Goal: Navigation & Orientation: Understand site structure

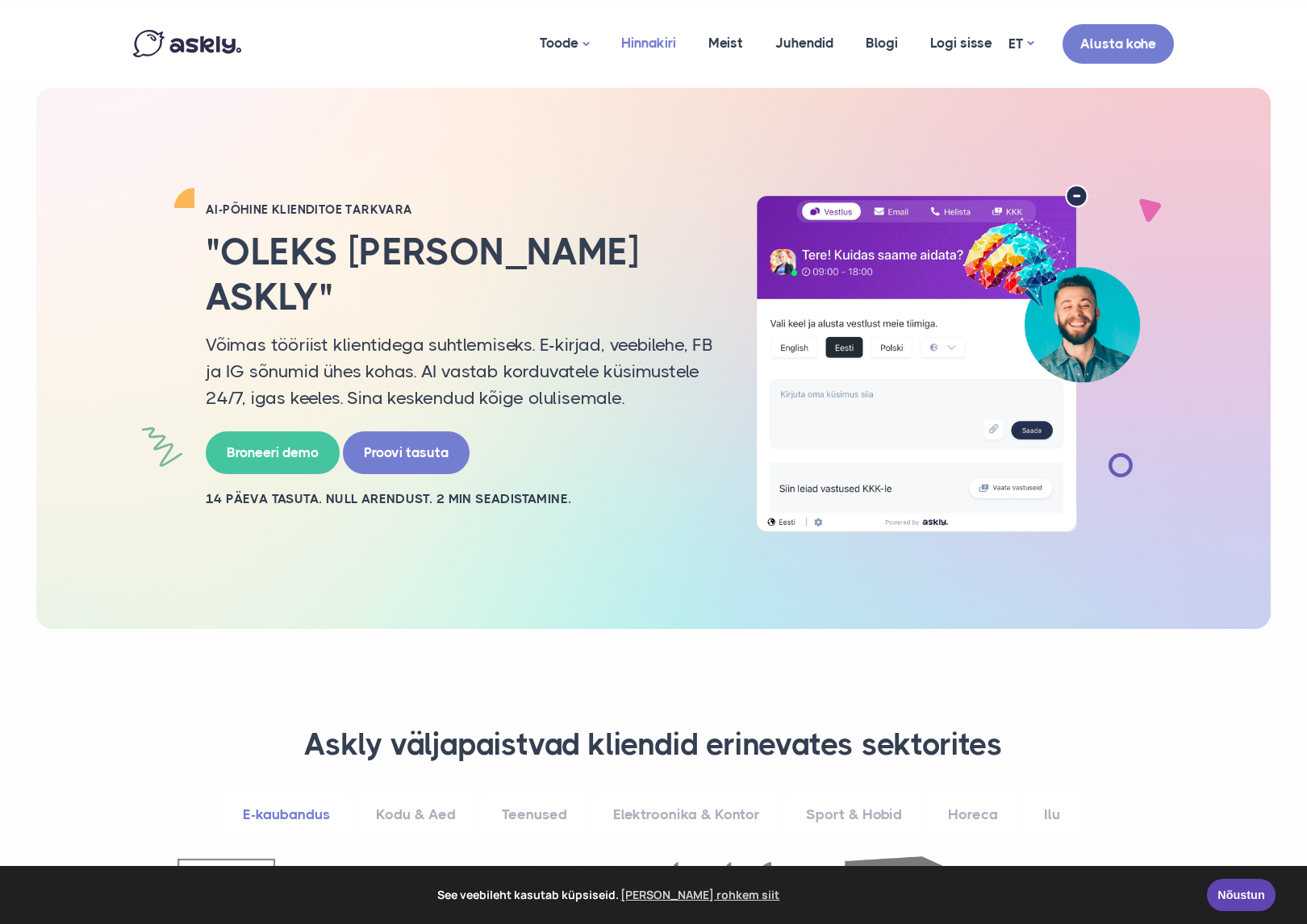
click at [659, 53] on link "Hinnakiri" at bounding box center [649, 43] width 87 height 78
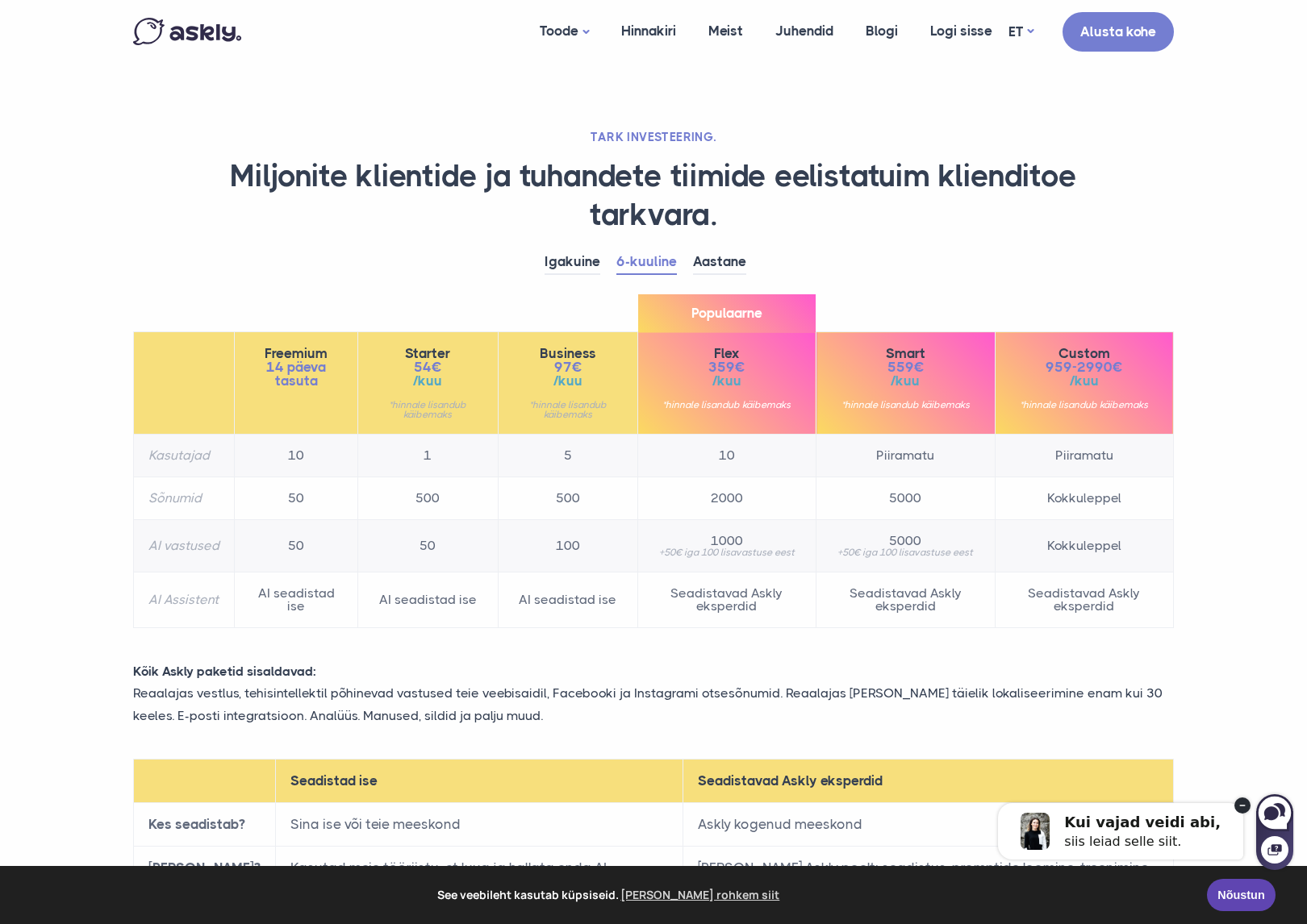
click at [177, 32] on img at bounding box center [187, 31] width 108 height 27
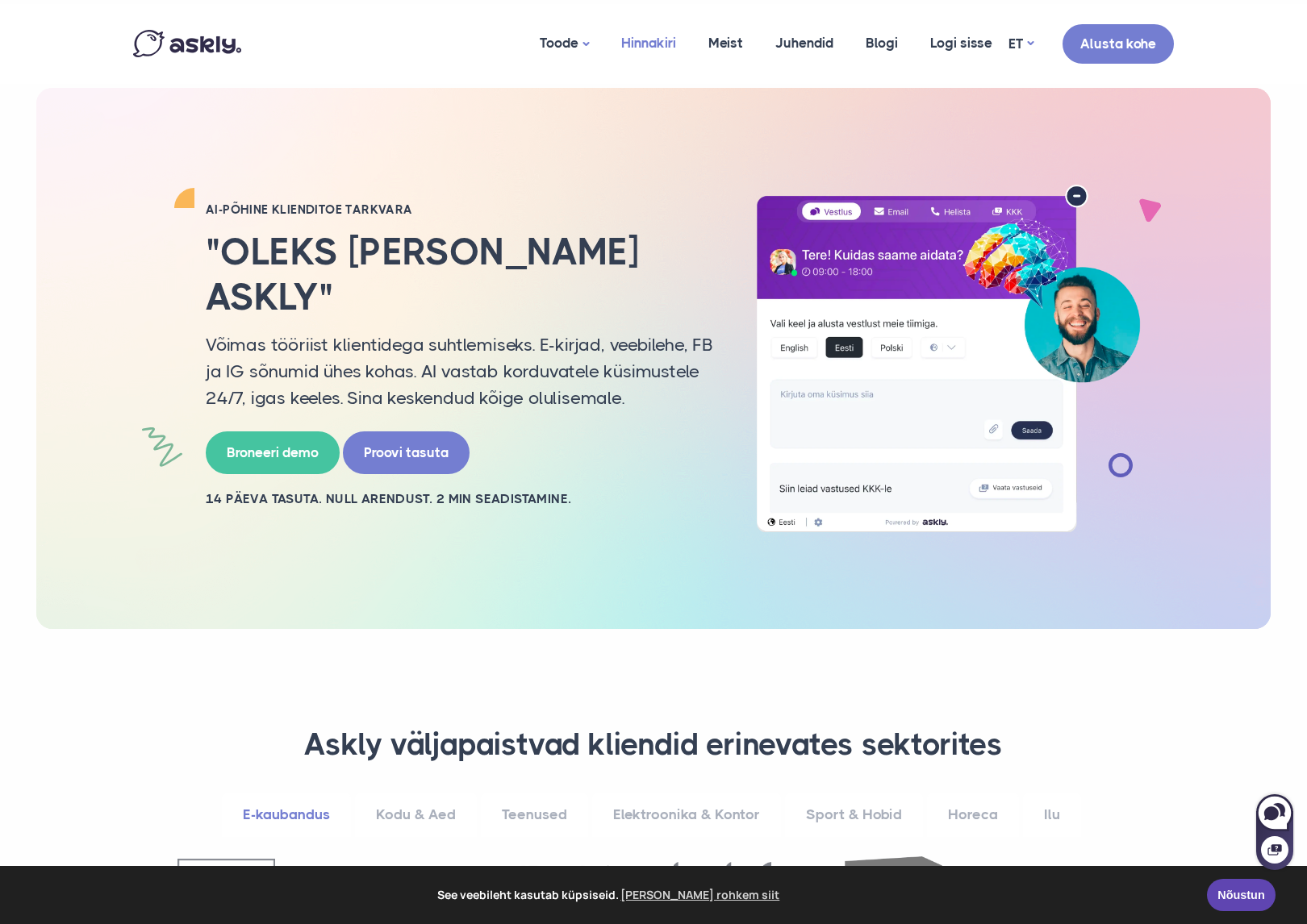
click at [624, 56] on link "Hinnakiri" at bounding box center [649, 43] width 87 height 78
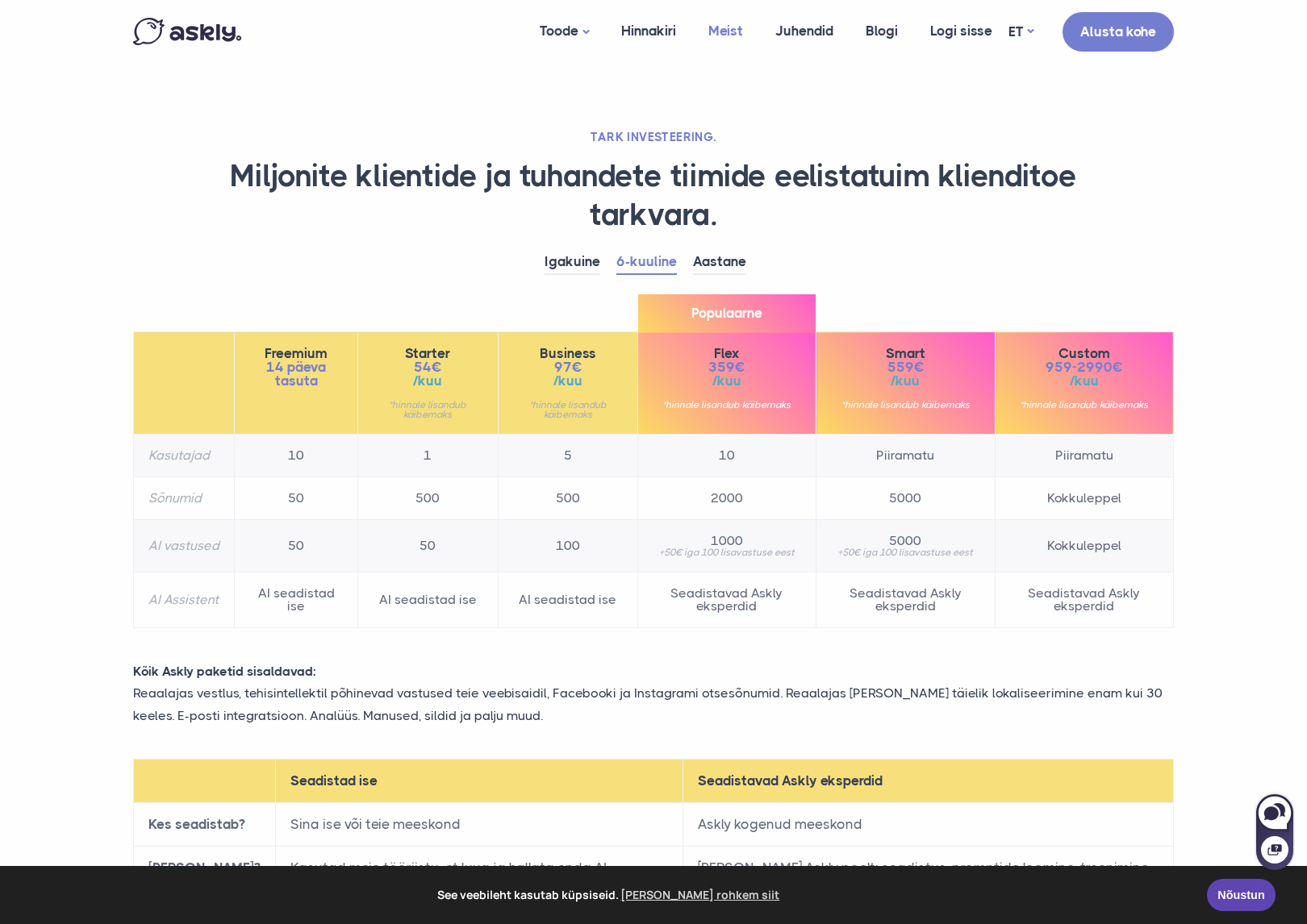
click at [743, 54] on link "Meist" at bounding box center [726, 31] width 67 height 62
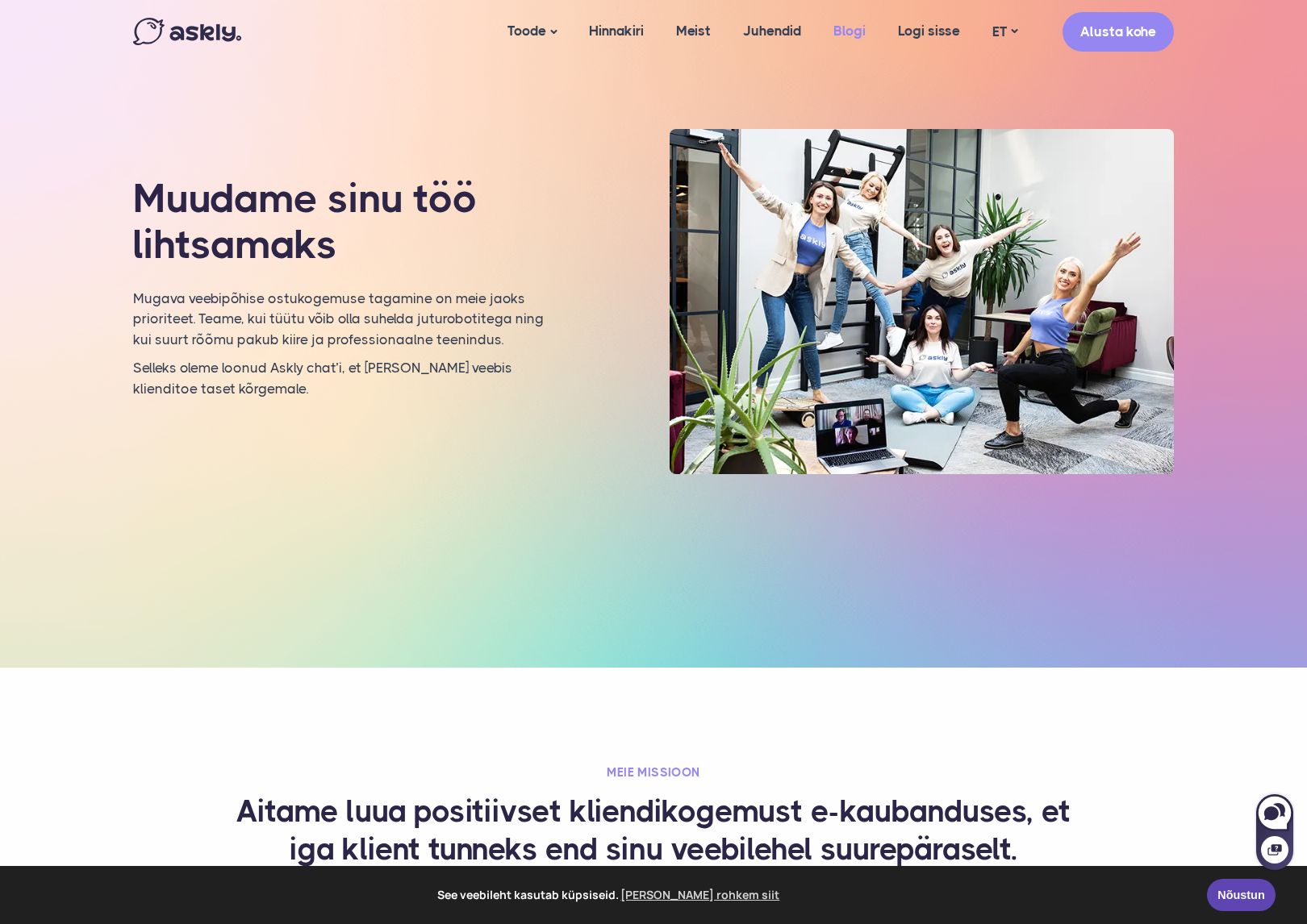
click at [838, 27] on link "Blogi" at bounding box center [849, 31] width 65 height 62
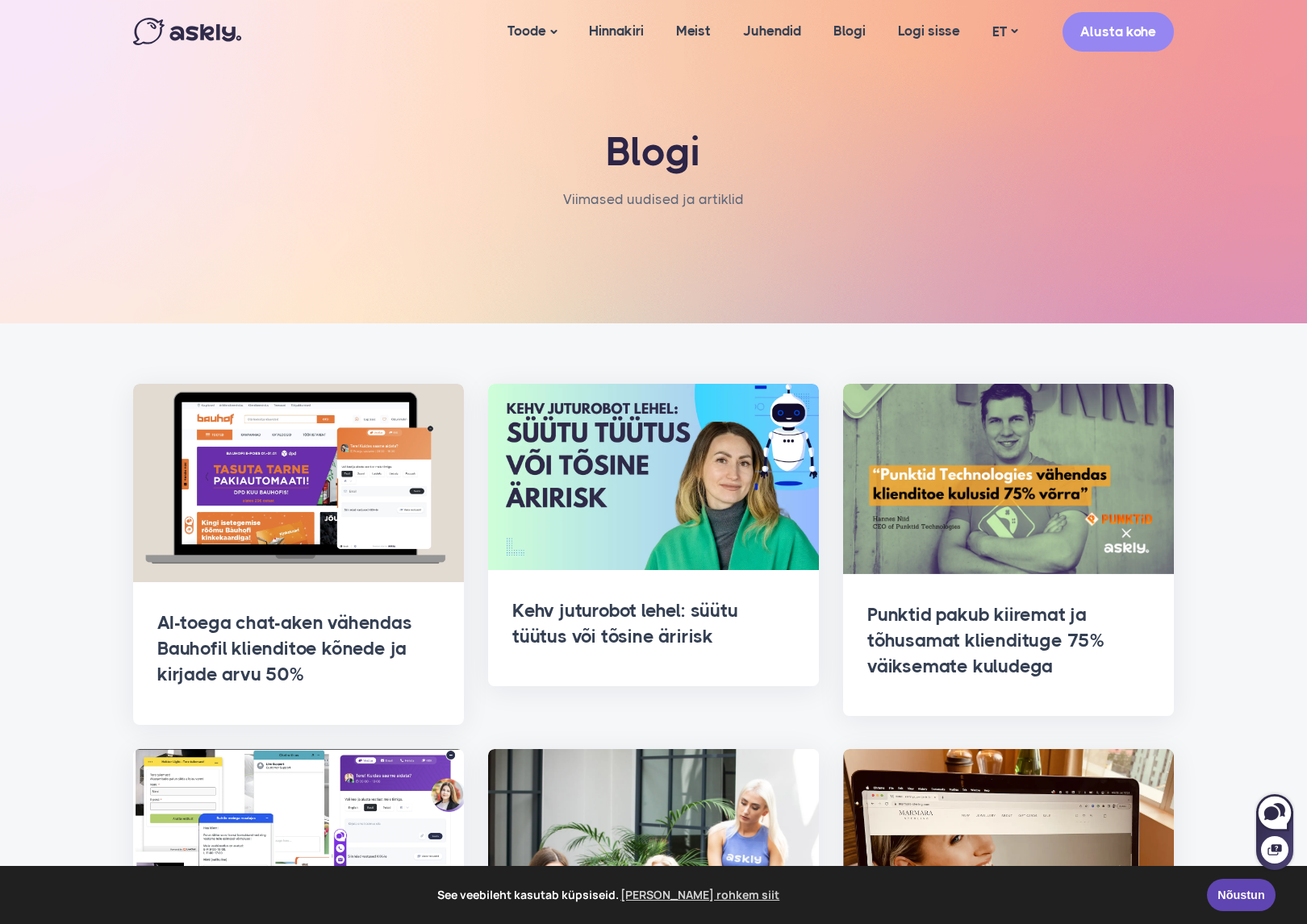
click at [143, 55] on div "Toode AI assistent Vestlusaken Hinnakiri Meist Juhendid Blogi Logi sisse demo@a…" at bounding box center [653, 32] width 1065 height 64
click at [151, 36] on img at bounding box center [187, 31] width 108 height 27
